Goal: Task Accomplishment & Management: Manage account settings

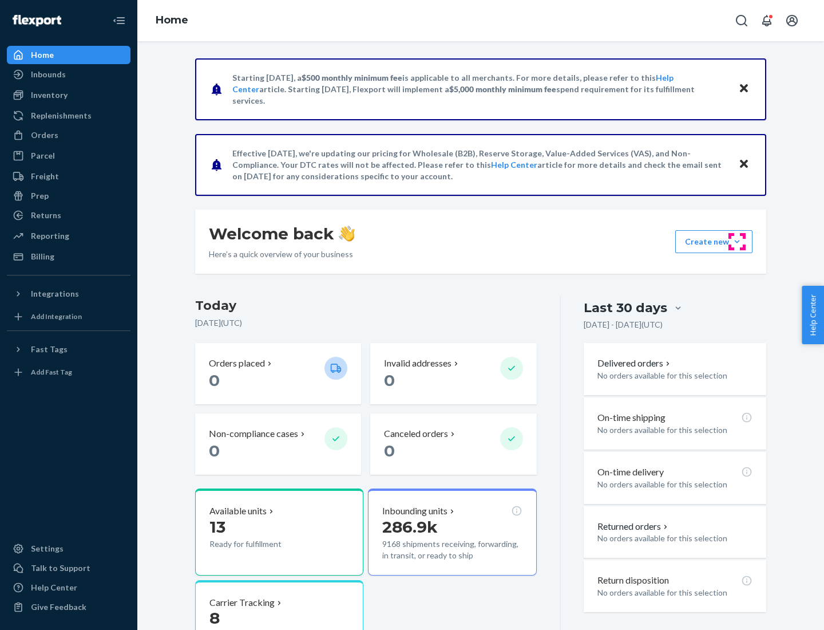
click at [737, 242] on button "Create new Create new inbound Create new order Create new product" at bounding box center [713, 241] width 77 height 23
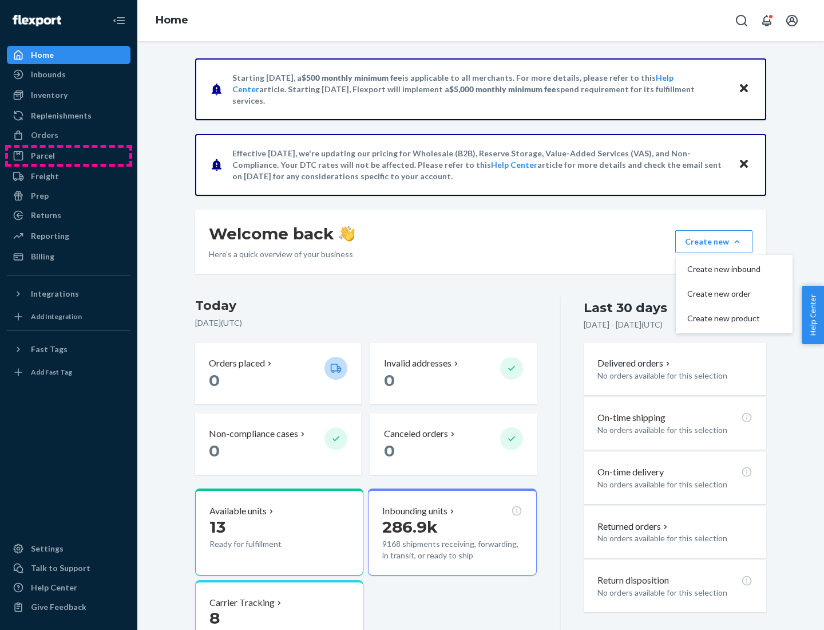
click at [69, 156] on div "Parcel" at bounding box center [68, 156] width 121 height 16
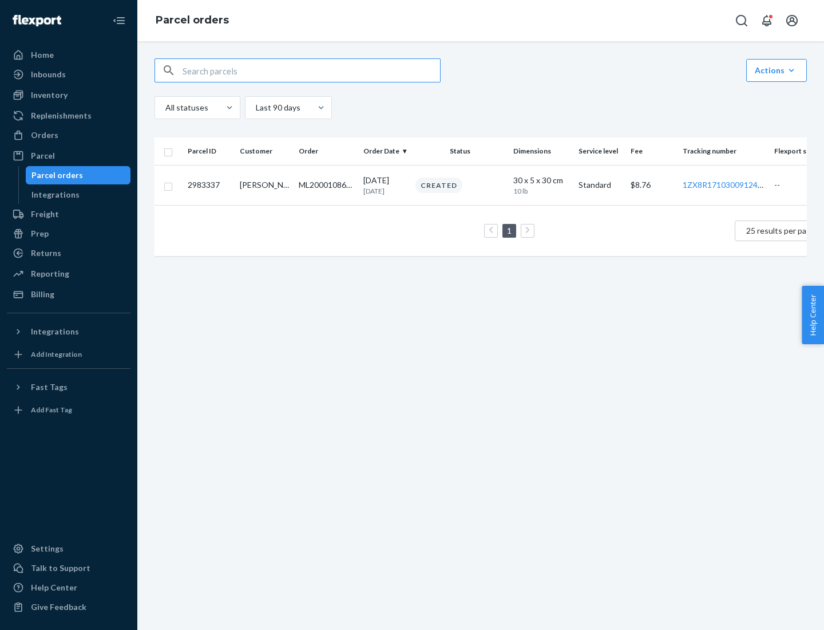
click at [78, 175] on div "Parcel orders" at bounding box center [57, 174] width 52 height 11
type input "2983337"
